Goal: Task Accomplishment & Management: Use online tool/utility

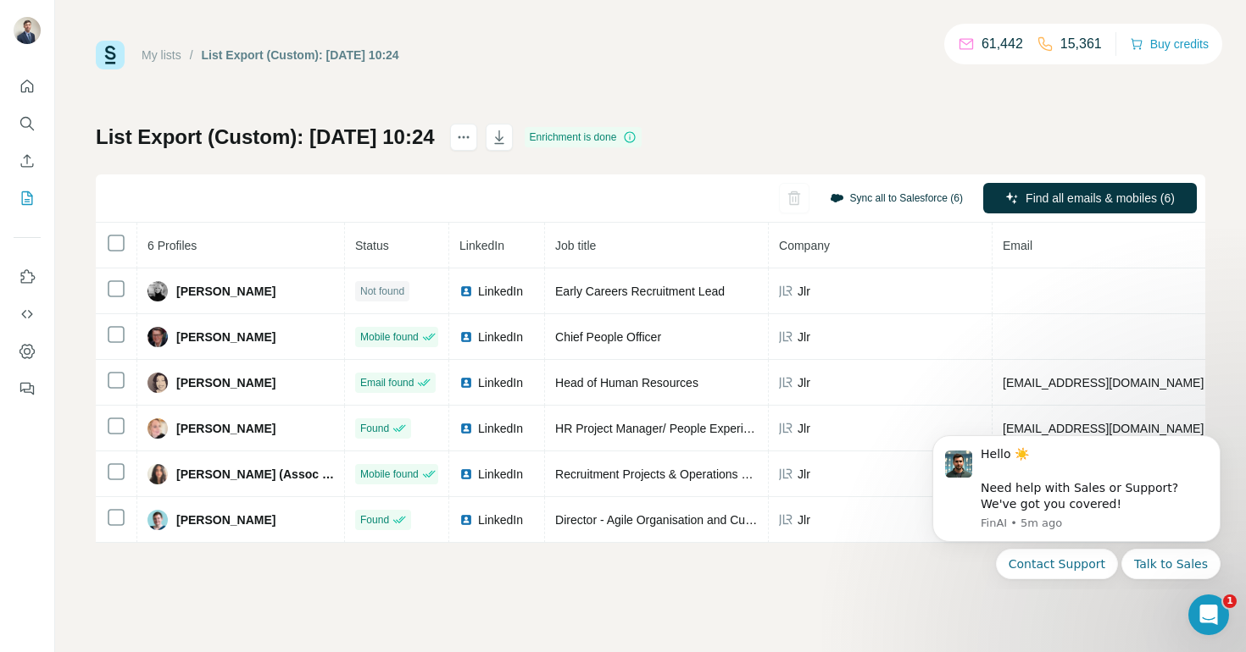
click at [897, 198] on button "Sync all to Salesforce (6)" at bounding box center [896, 198] width 157 height 25
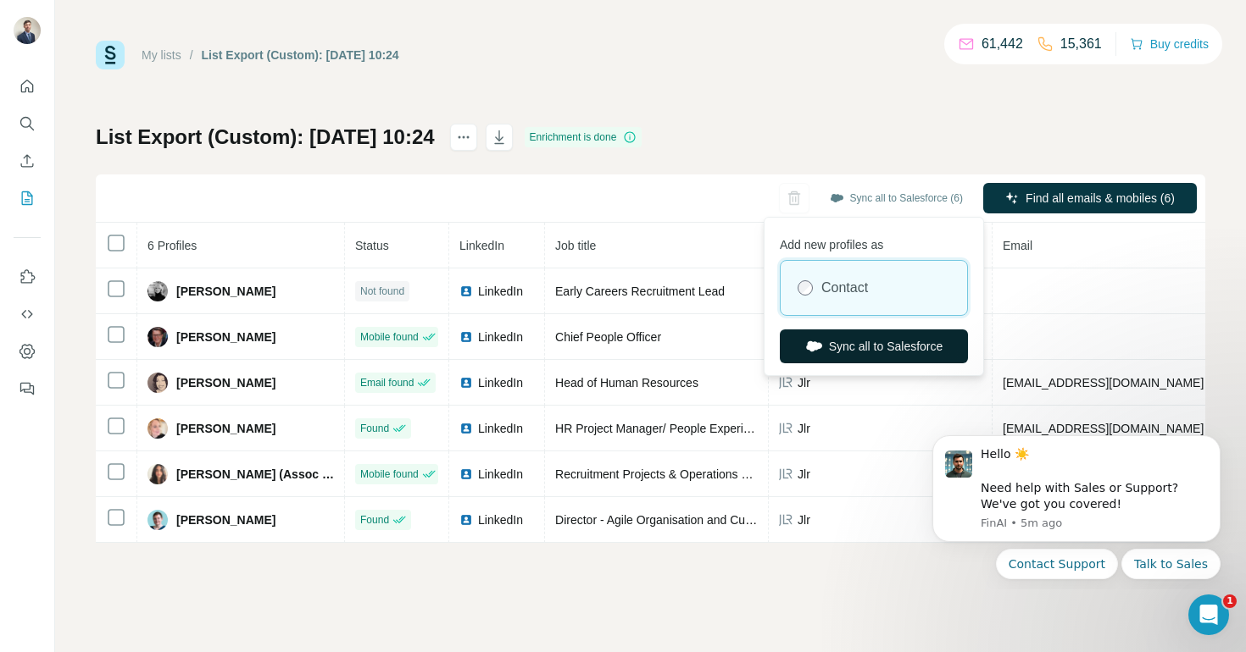
click at [863, 342] on button "Sync all to Salesforce" at bounding box center [874, 347] width 188 height 34
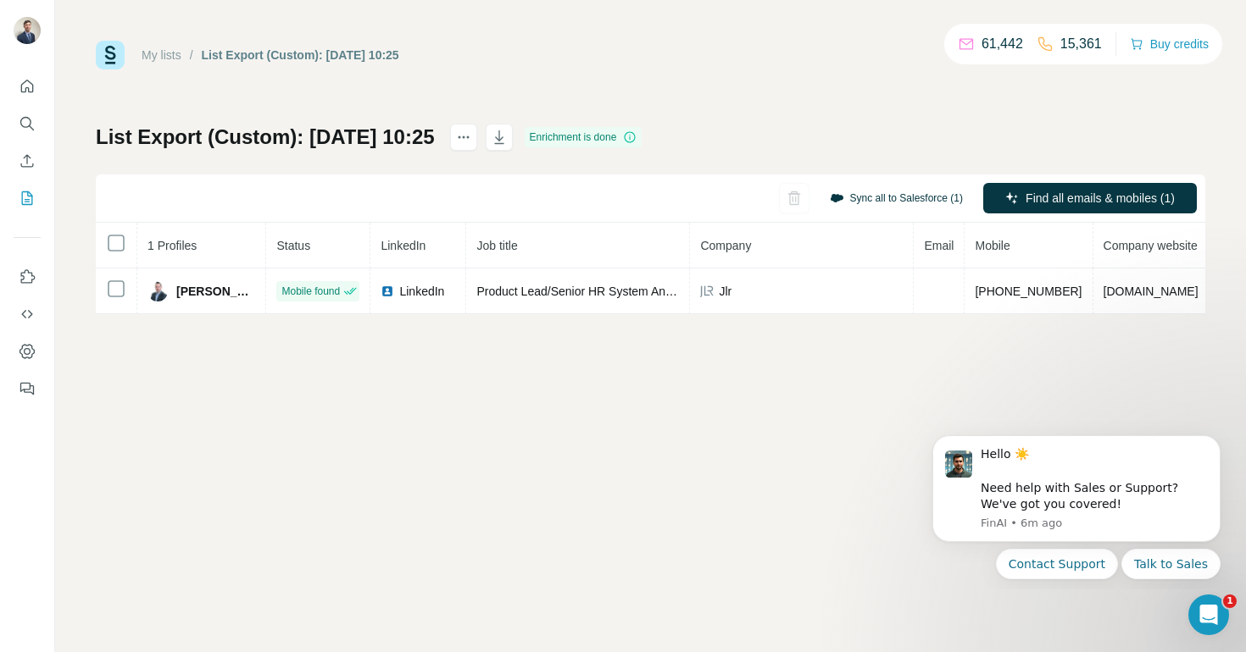
click at [874, 203] on button "Sync all to Salesforce (1)" at bounding box center [896, 198] width 157 height 25
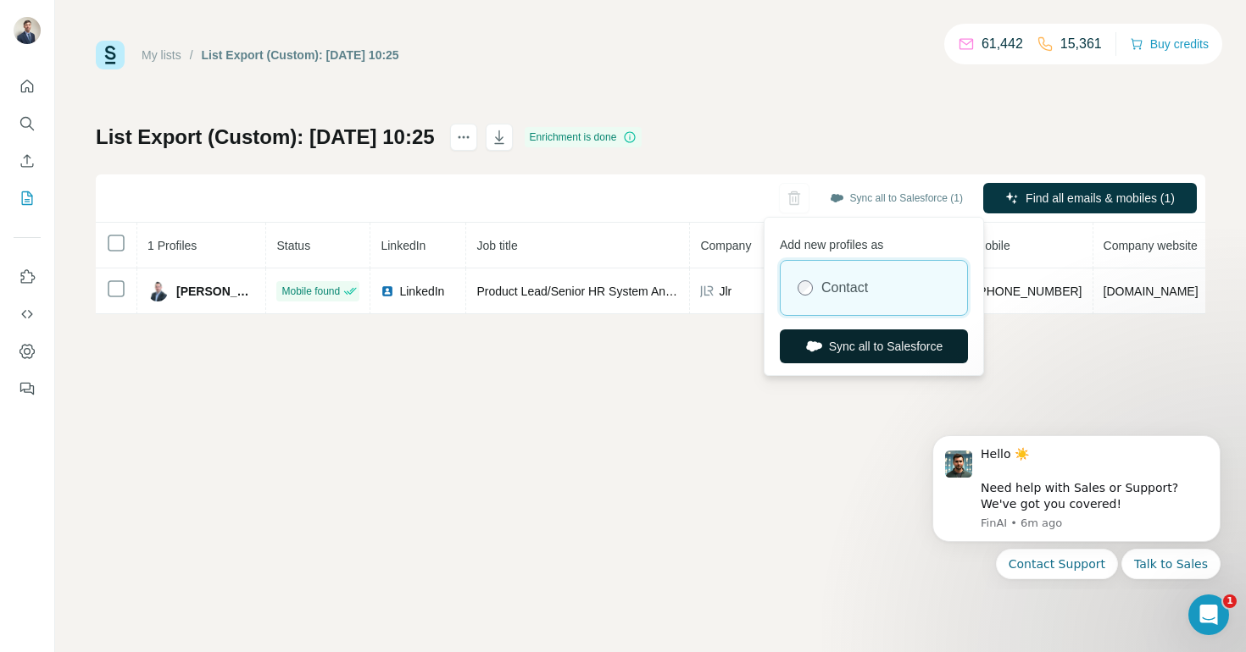
click at [851, 349] on button "Sync all to Salesforce" at bounding box center [874, 347] width 188 height 34
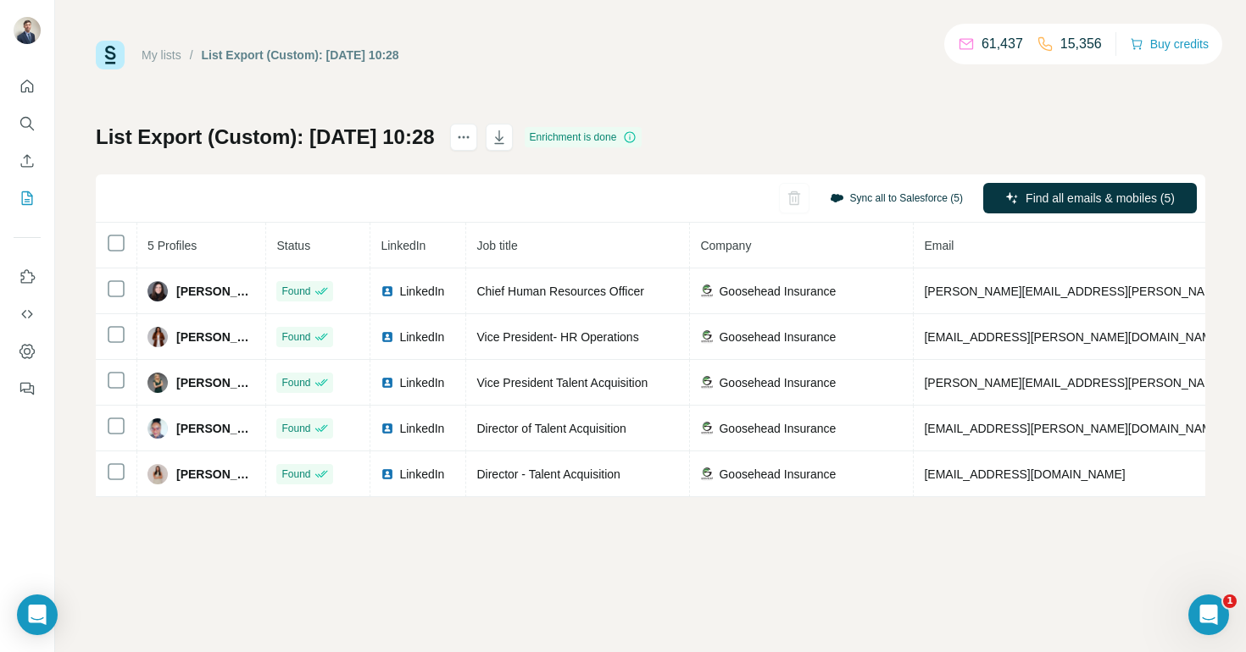
click at [879, 196] on button "Sync all to Salesforce (5)" at bounding box center [896, 198] width 157 height 25
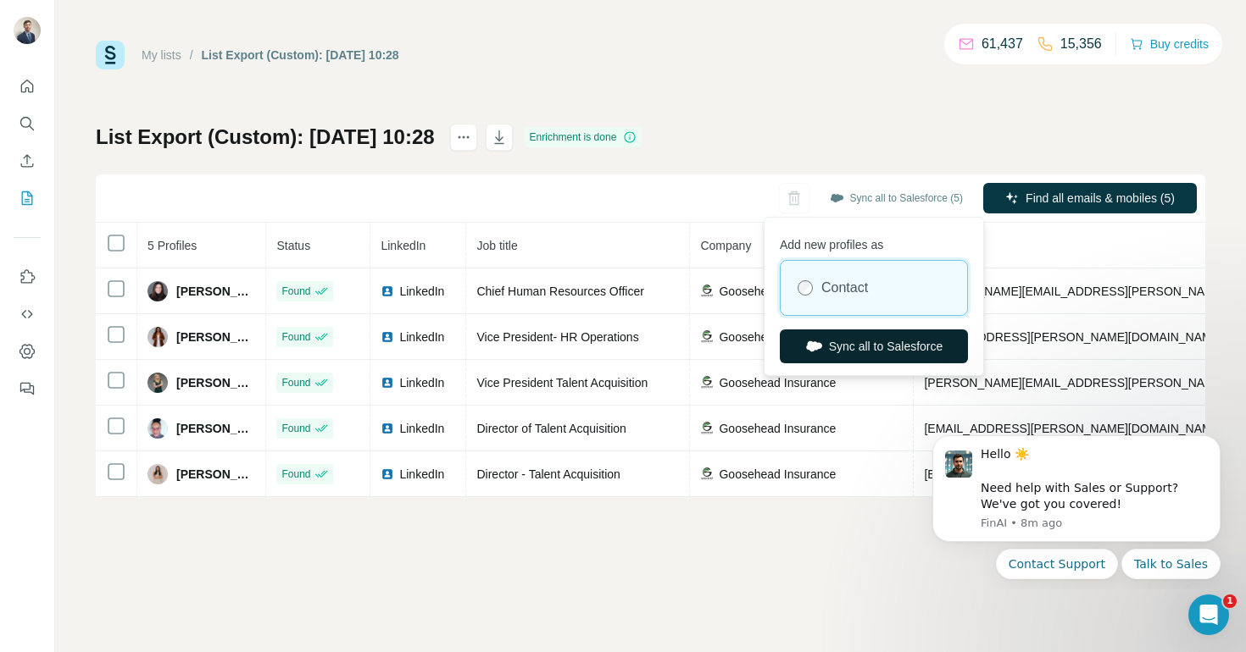
click at [862, 343] on button "Sync all to Salesforce" at bounding box center [874, 347] width 188 height 34
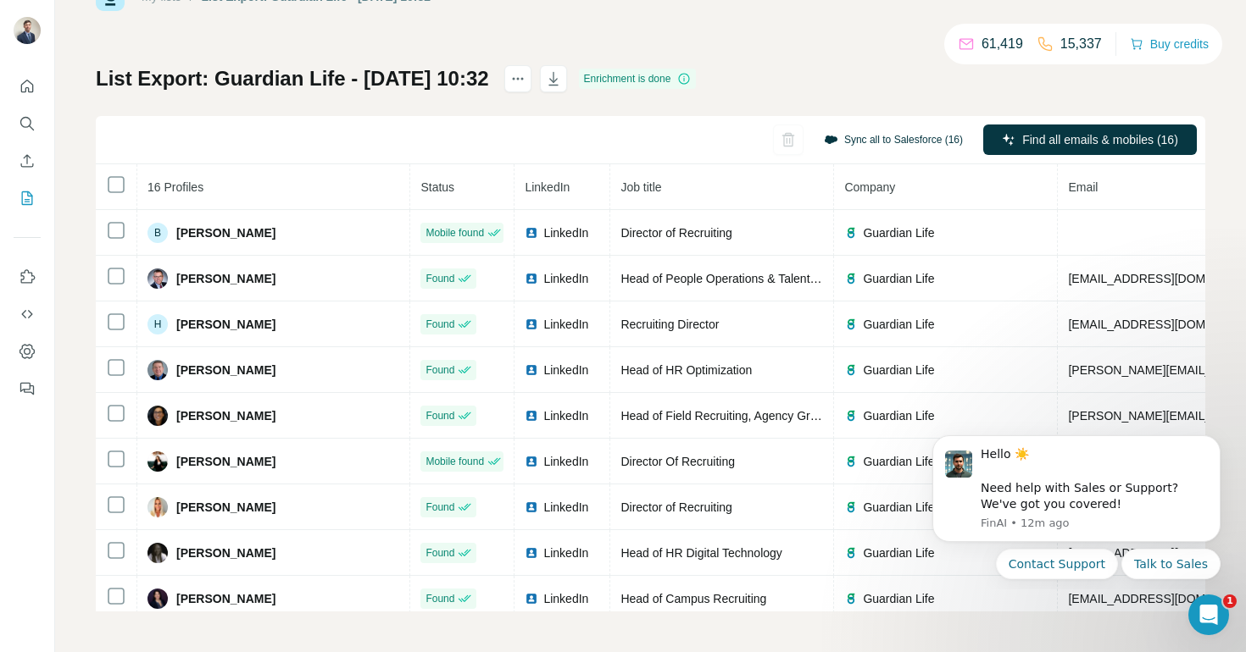
click at [894, 143] on button "Sync all to Salesforce (16)" at bounding box center [893, 139] width 163 height 25
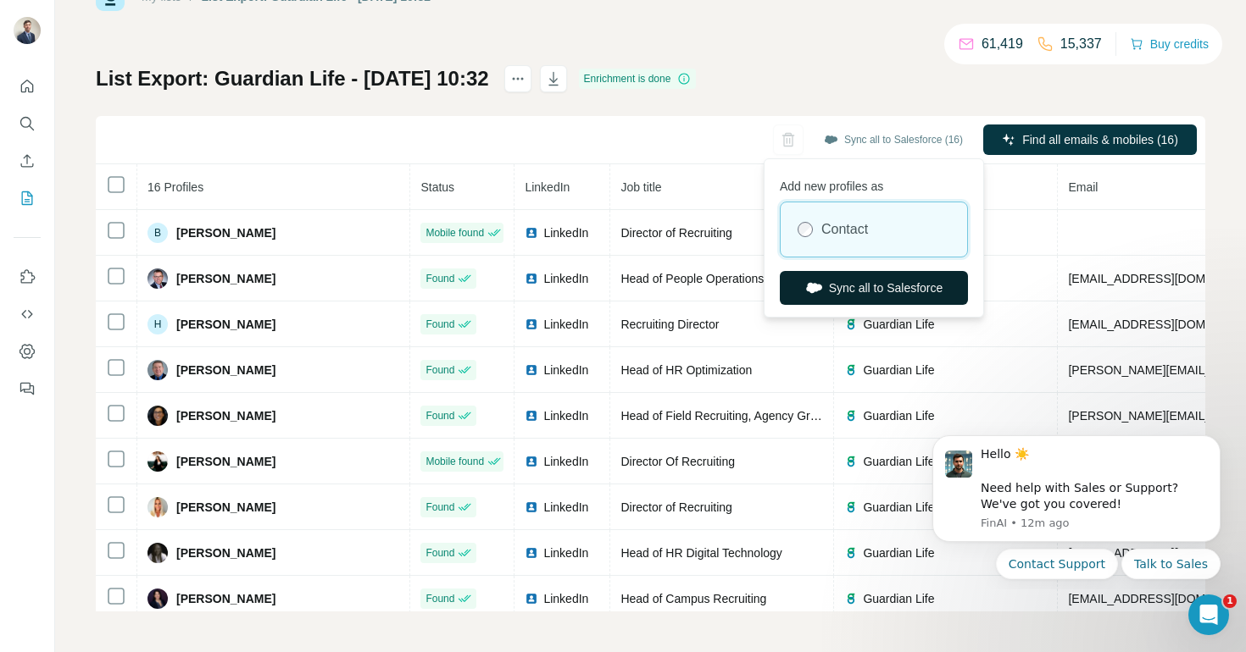
click at [855, 286] on button "Sync all to Salesforce" at bounding box center [874, 288] width 188 height 34
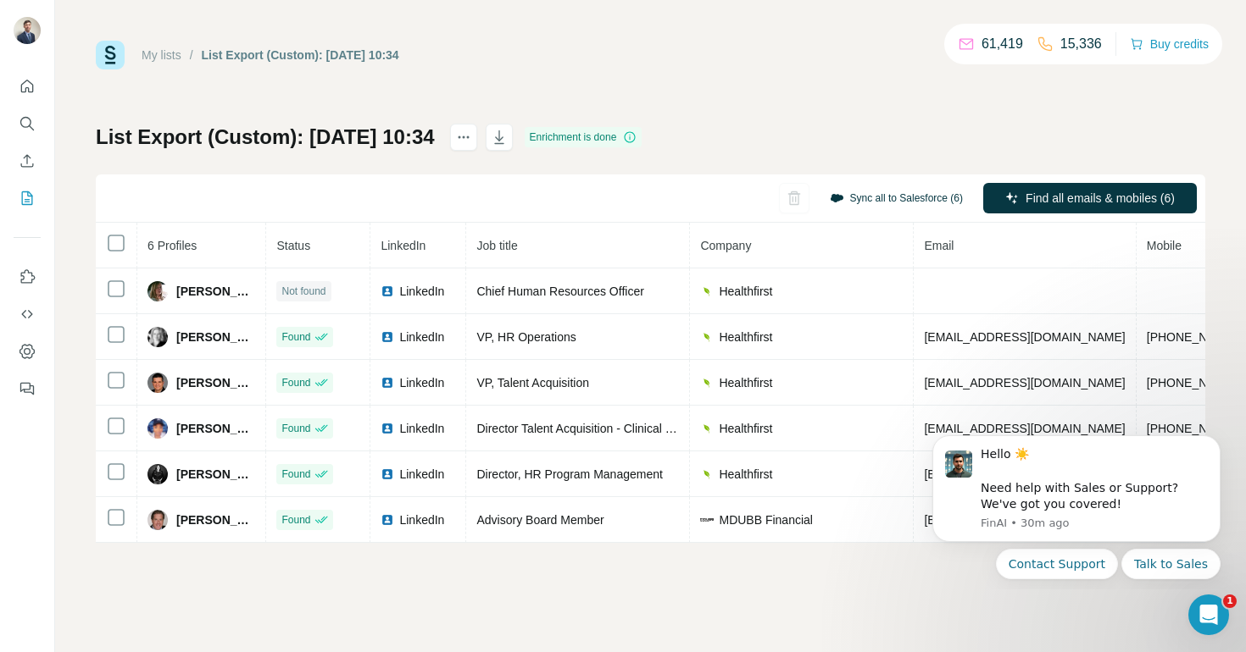
click at [868, 192] on button "Sync all to Salesforce (6)" at bounding box center [896, 198] width 157 height 25
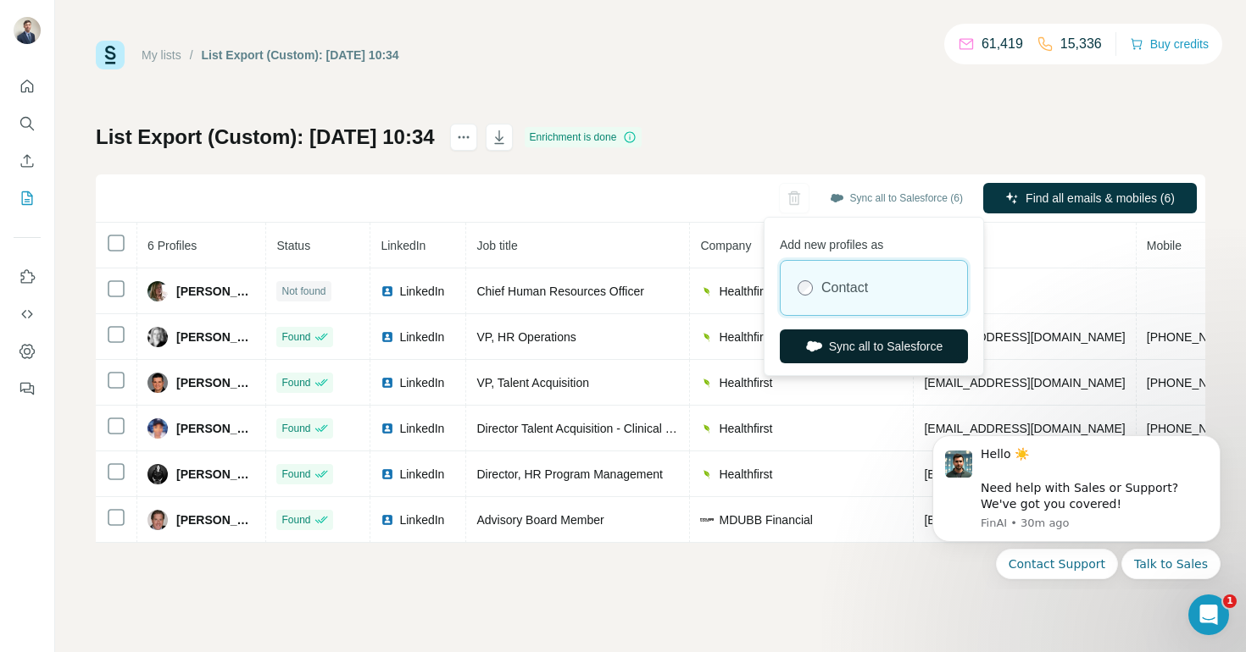
click at [838, 346] on button "Sync all to Salesforce" at bounding box center [874, 347] width 188 height 34
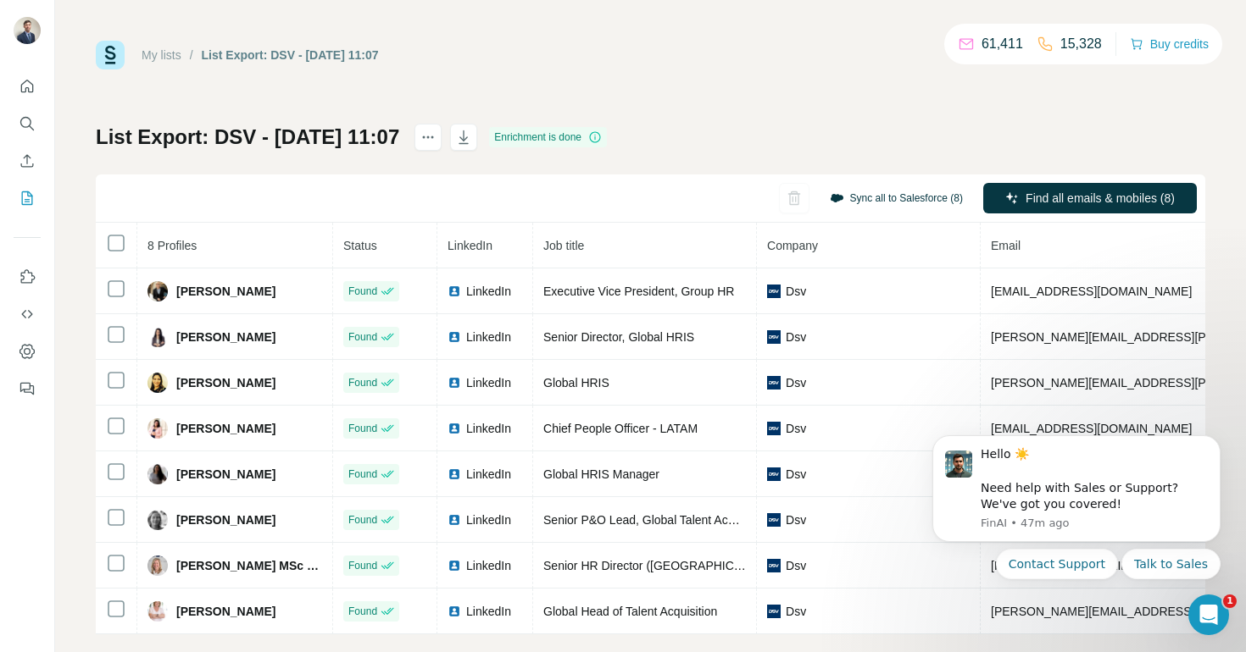
click at [878, 197] on button "Sync all to Salesforce (8)" at bounding box center [896, 198] width 157 height 25
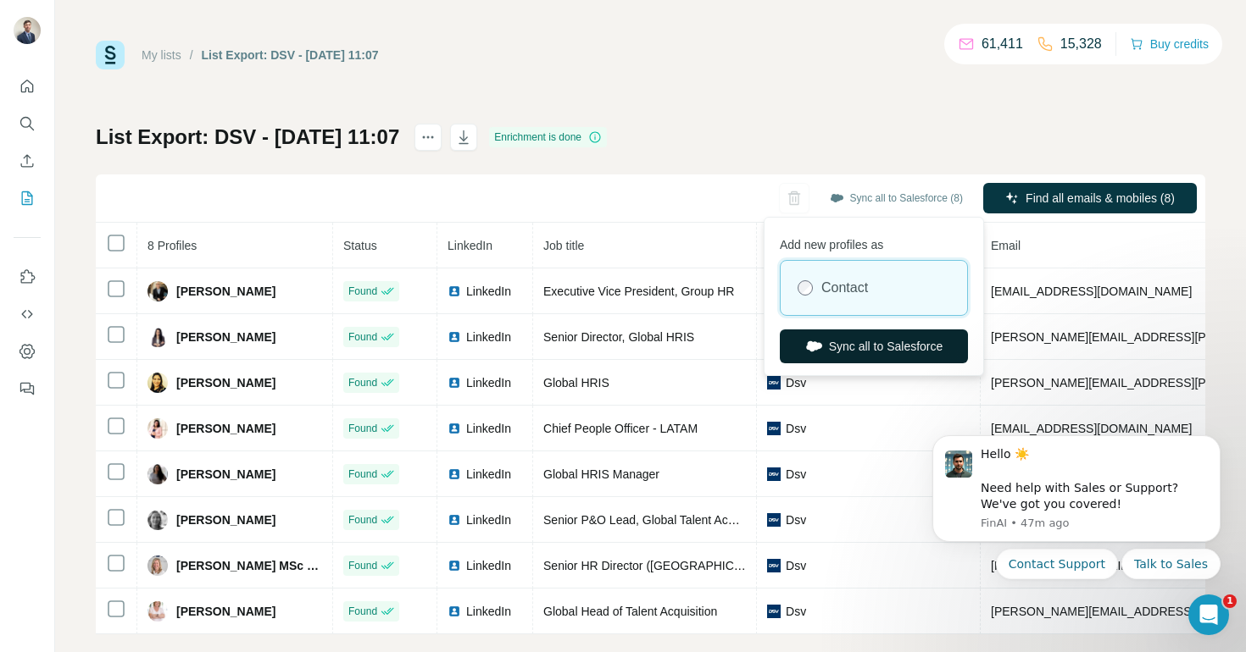
click at [865, 347] on button "Sync all to Salesforce" at bounding box center [874, 347] width 188 height 34
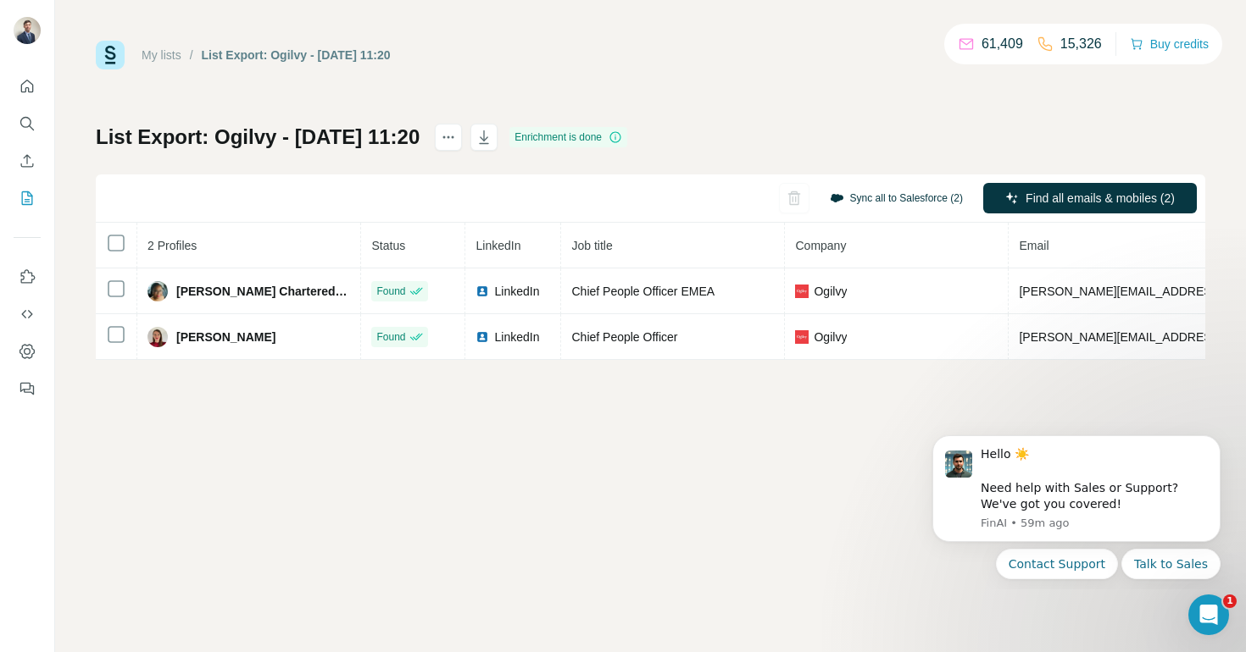
click at [900, 199] on button "Sync all to Salesforce (2)" at bounding box center [896, 198] width 157 height 25
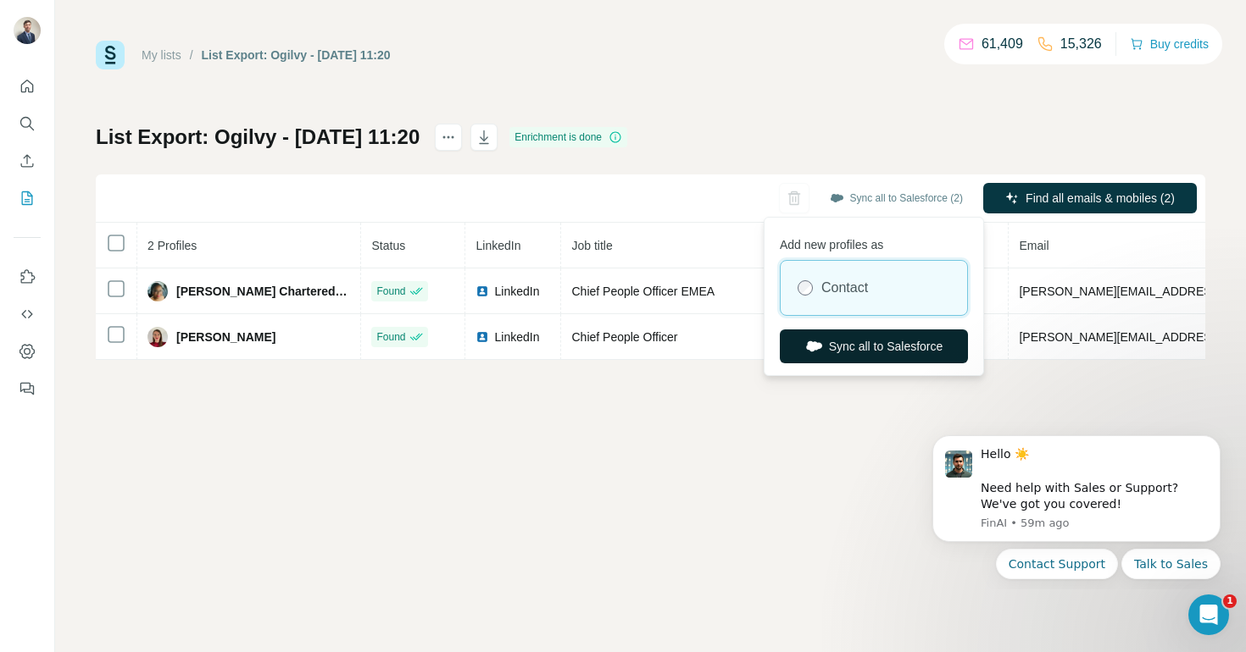
click at [843, 348] on button "Sync all to Salesforce" at bounding box center [874, 347] width 188 height 34
